Goal: Transaction & Acquisition: Register for event/course

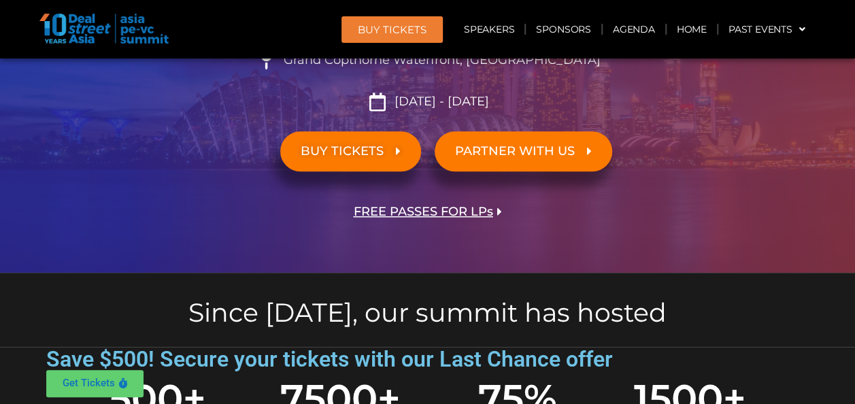
scroll to position [272, 0]
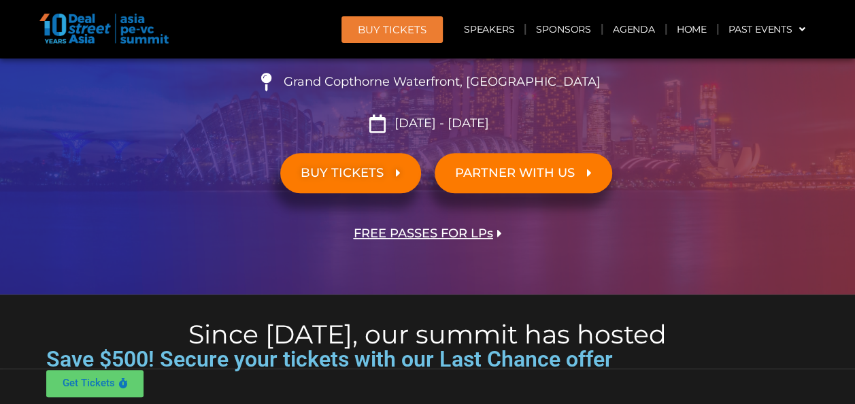
click at [348, 169] on link "BUY TICKETS" at bounding box center [350, 173] width 141 height 40
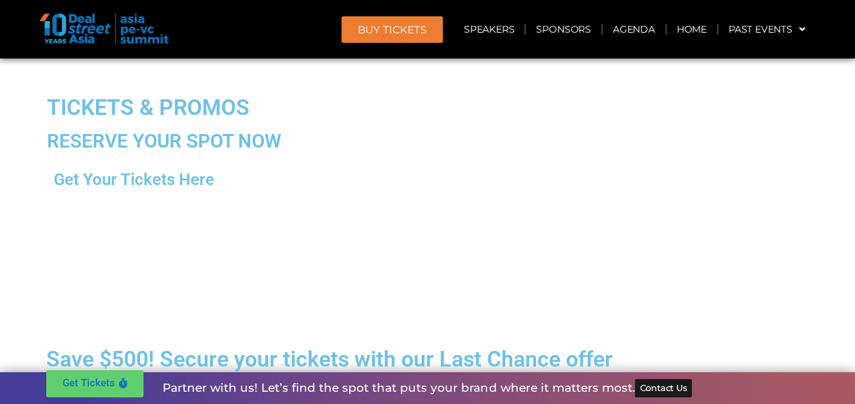
scroll to position [11687, 0]
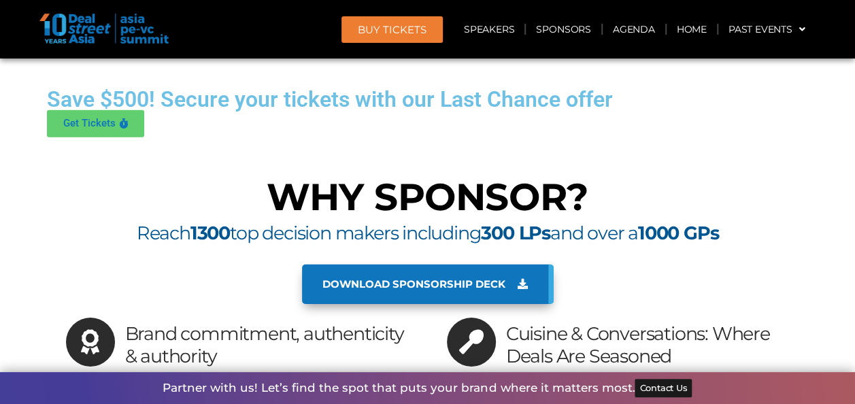
scroll to position [12153, 0]
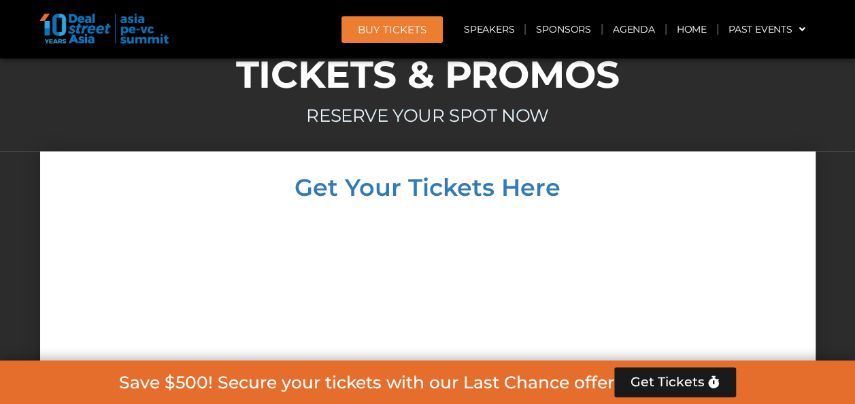
scroll to position [11677, 0]
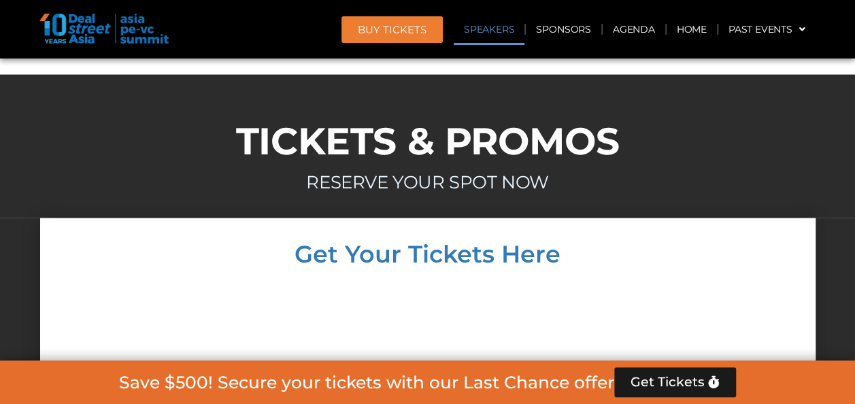
click at [484, 32] on link "Speakers" at bounding box center [489, 29] width 71 height 31
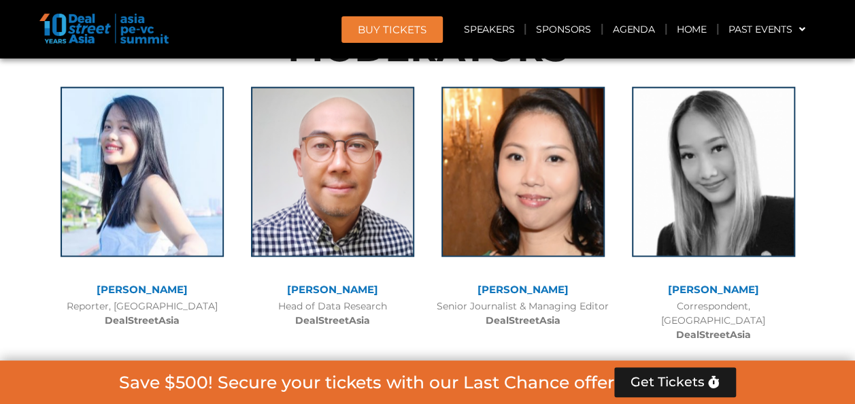
scroll to position [8889, 0]
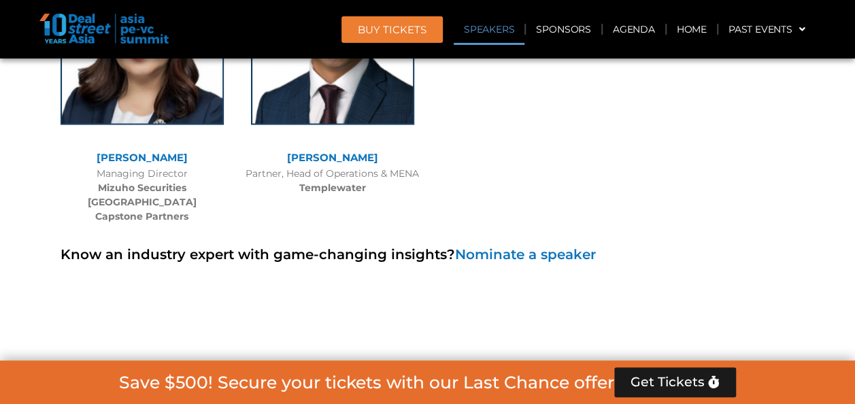
click at [494, 22] on link "Speakers" at bounding box center [489, 29] width 71 height 31
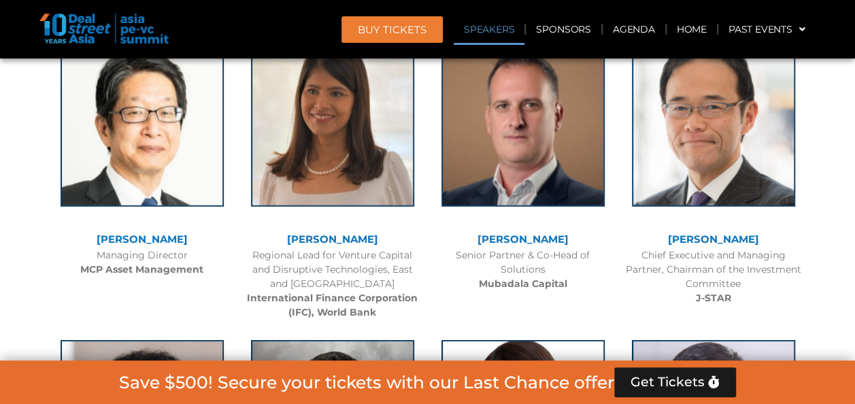
scroll to position [1476, 0]
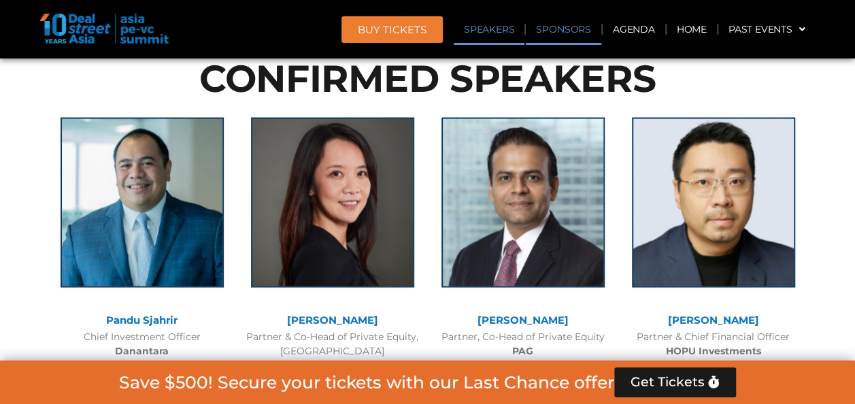
click at [543, 23] on link "Sponsors" at bounding box center [563, 29] width 75 height 31
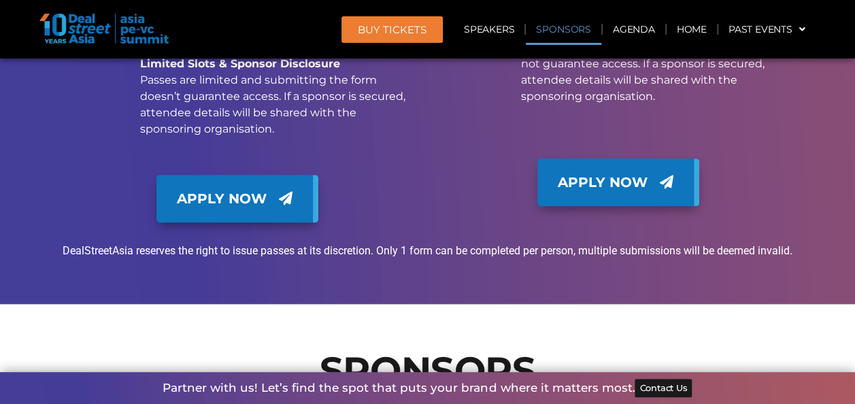
scroll to position [13351, 0]
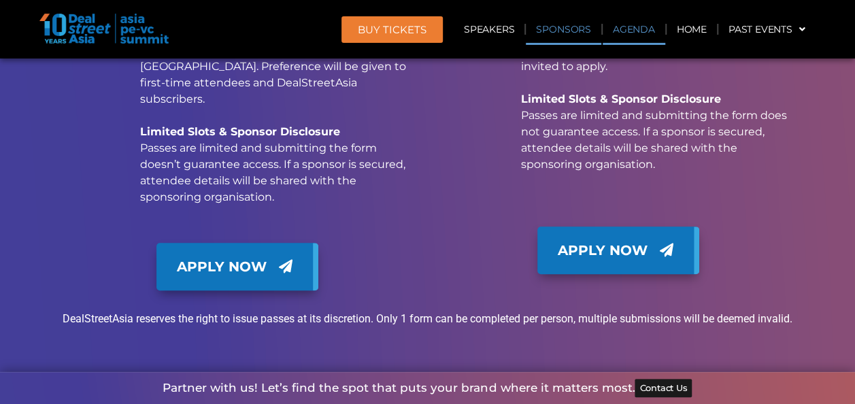
click at [630, 34] on link "Agenda" at bounding box center [634, 29] width 63 height 31
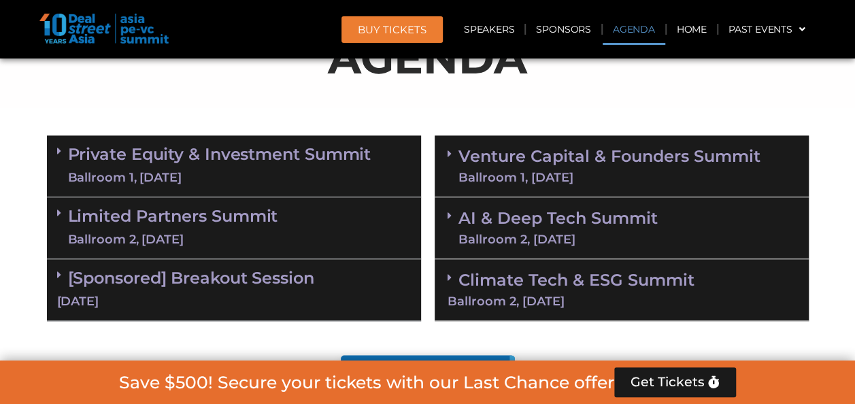
scroll to position [779, 0]
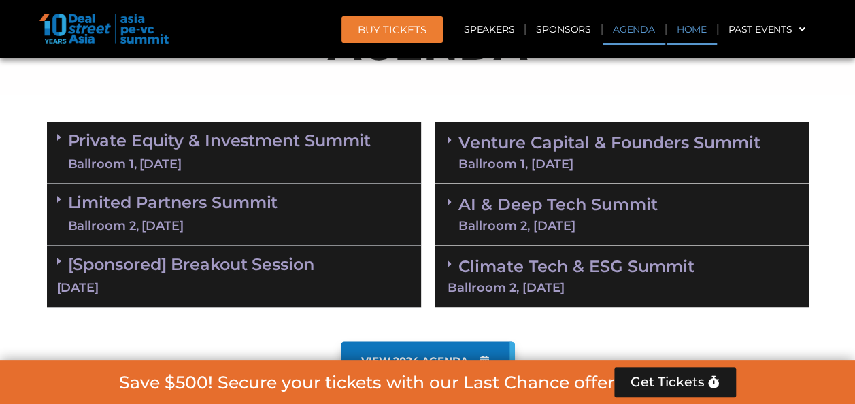
click at [690, 29] on link "Home" at bounding box center [691, 29] width 50 height 31
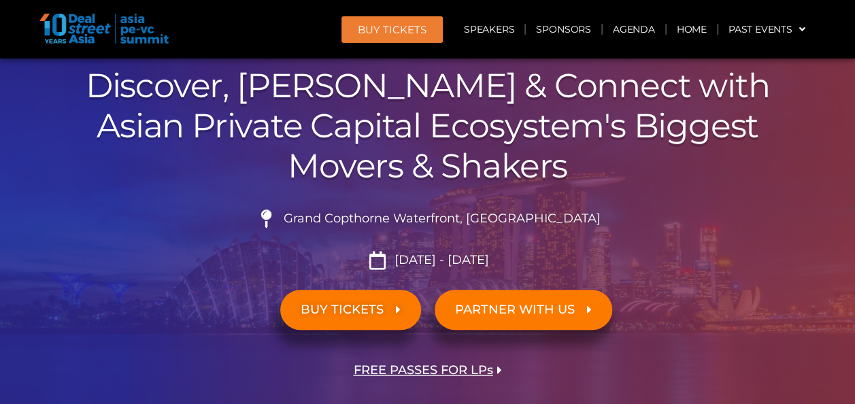
scroll to position [136, 0]
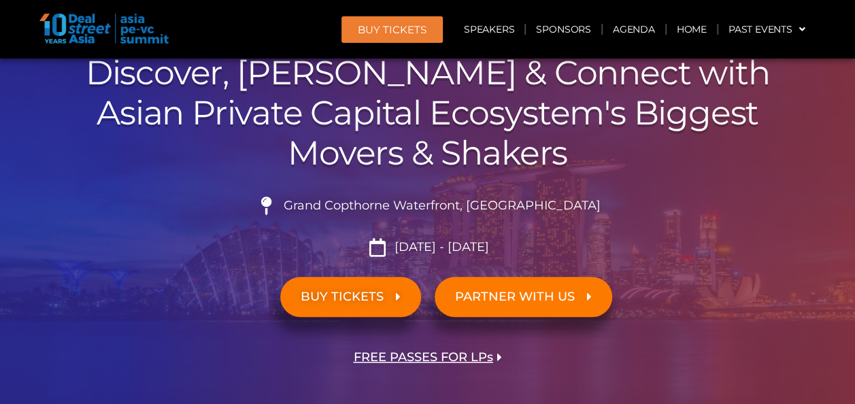
click at [370, 299] on span "BUY TICKETS" at bounding box center [342, 296] width 83 height 13
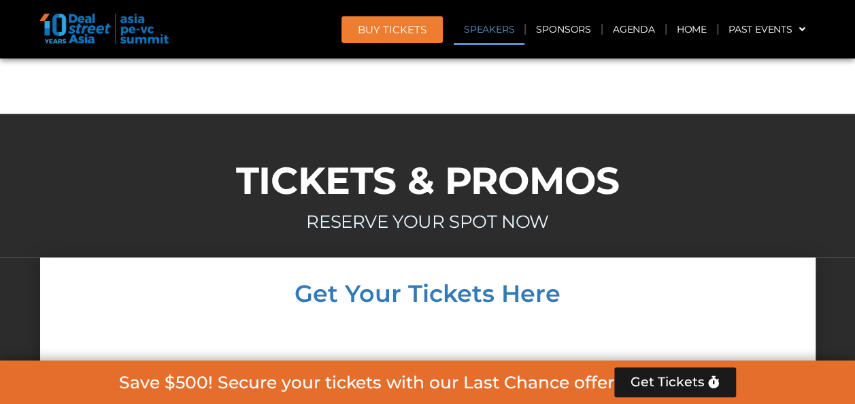
scroll to position [11687, 0]
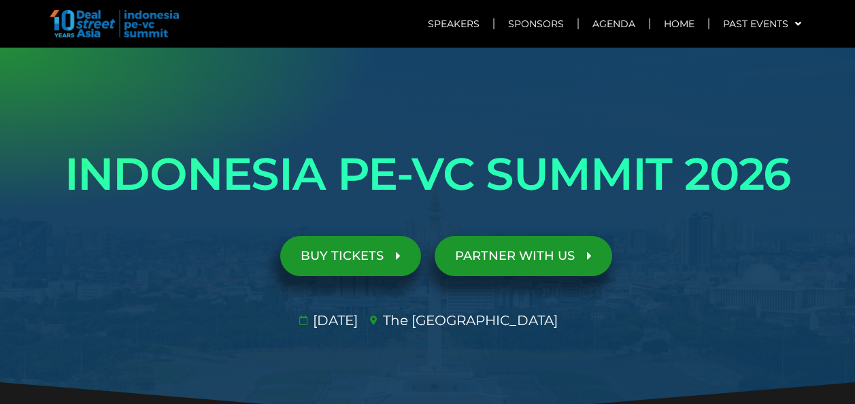
click at [339, 250] on span "BUY TICKETS" at bounding box center [342, 256] width 83 height 13
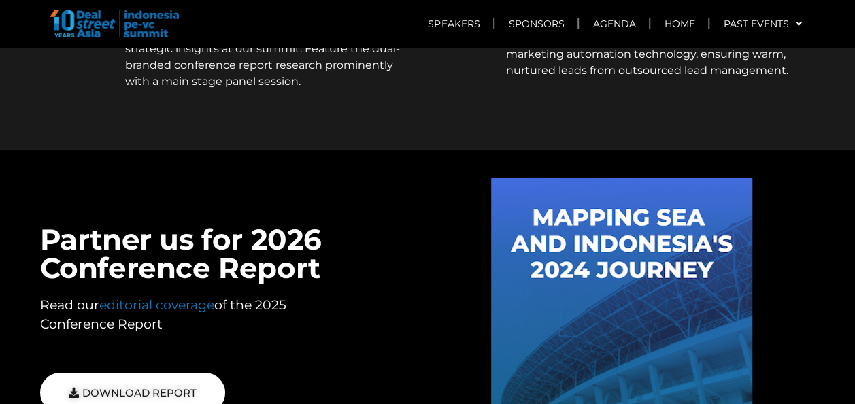
scroll to position [5096, 0]
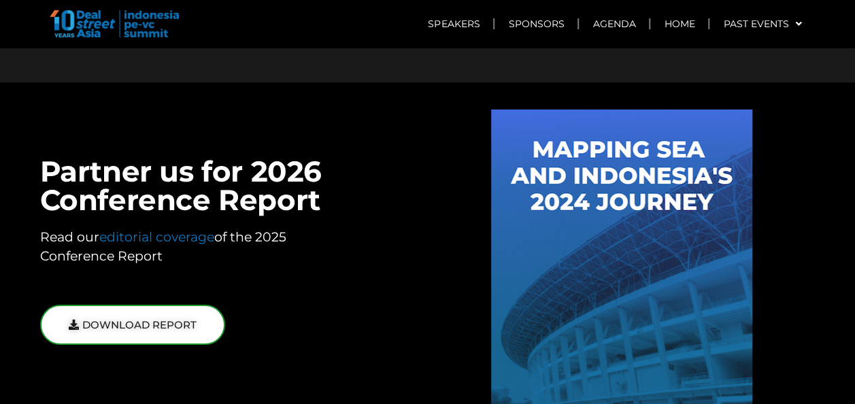
click at [135, 320] on span "DOWNLOAD REPORT" at bounding box center [139, 325] width 114 height 10
click at [124, 320] on span "DOWNLOAD REPORT" at bounding box center [139, 325] width 114 height 10
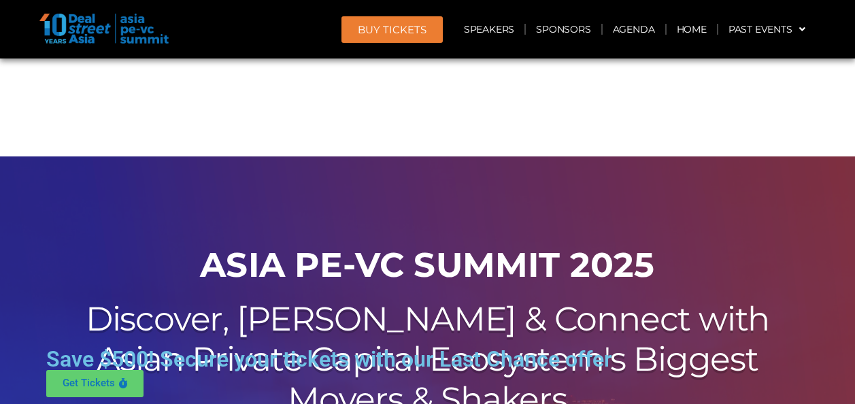
scroll to position [11687, 0]
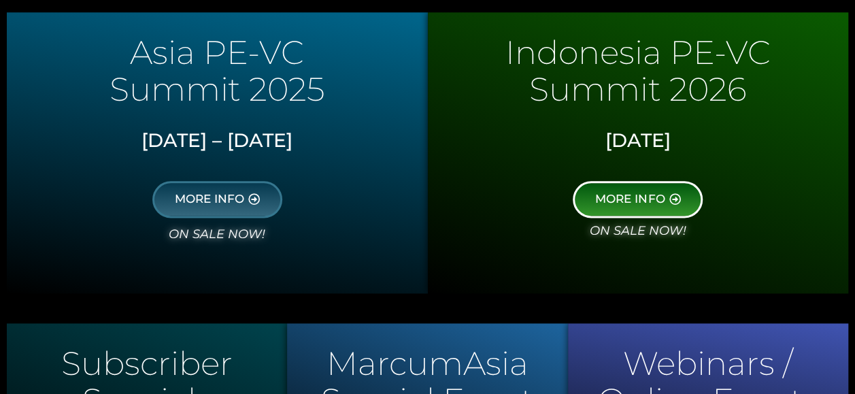
click at [627, 209] on link "MORE INFO" at bounding box center [638, 199] width 130 height 37
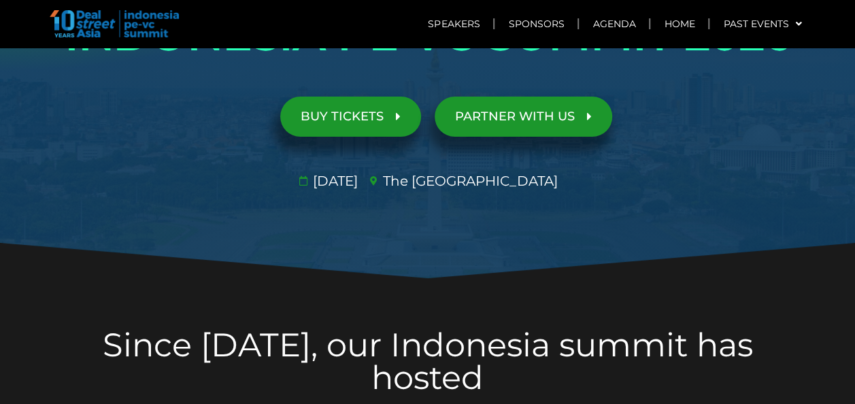
scroll to position [68, 0]
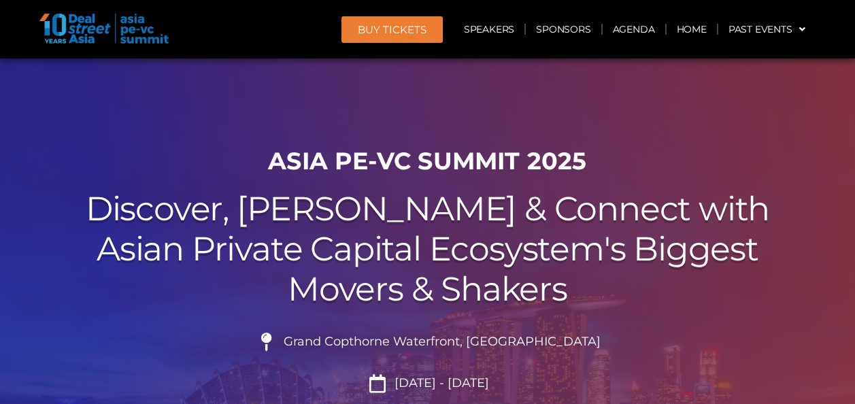
scroll to position [11746, 0]
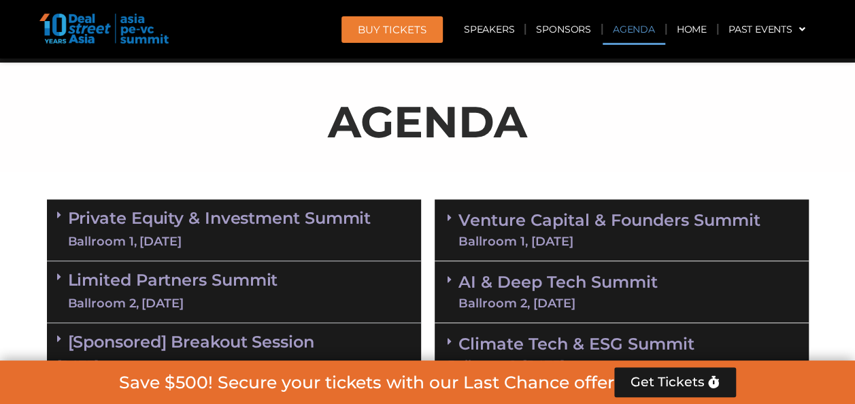
scroll to position [702, 0]
click at [228, 215] on link "Private Equity & Investment Summit Ballroom 1, 10 Sept" at bounding box center [219, 229] width 303 height 41
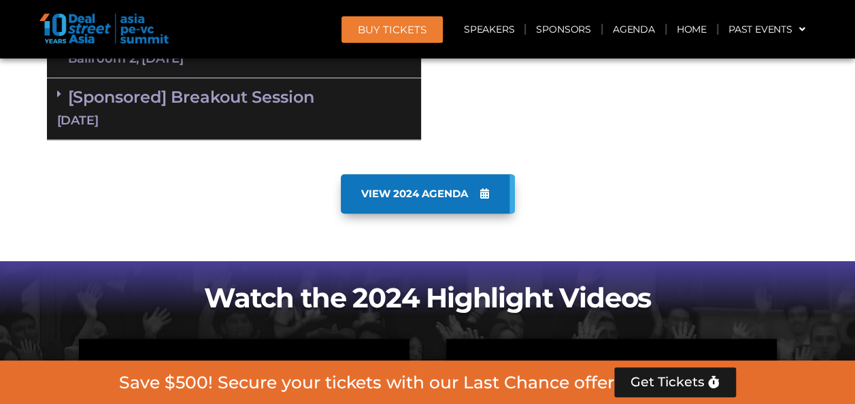
scroll to position [3082, 0]
